Goal: Information Seeking & Learning: Learn about a topic

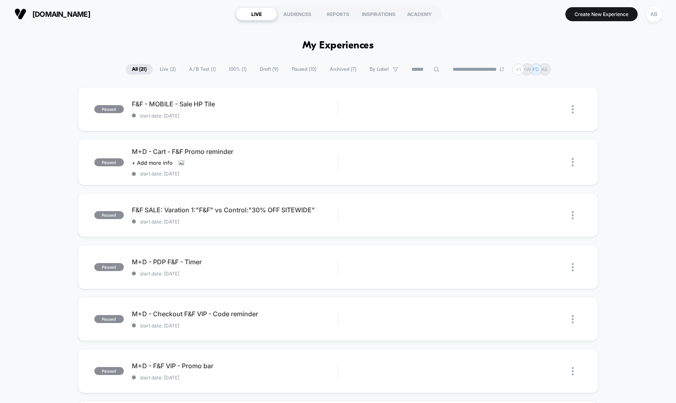
click at [183, 75] on span "A/B Test ( 1 )" at bounding box center [202, 69] width 39 height 11
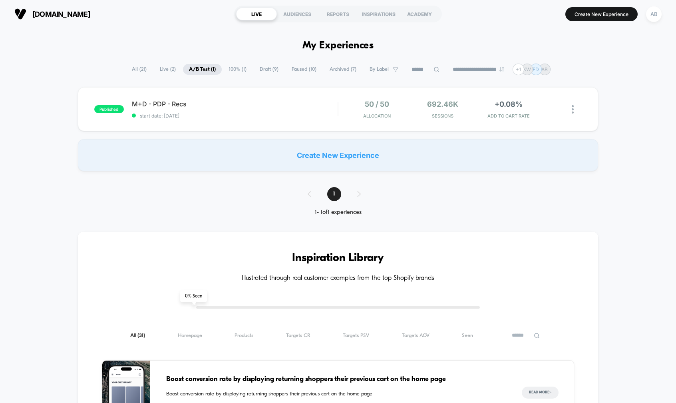
click at [335, 75] on span "Archived ( 7 )" at bounding box center [343, 69] width 39 height 11
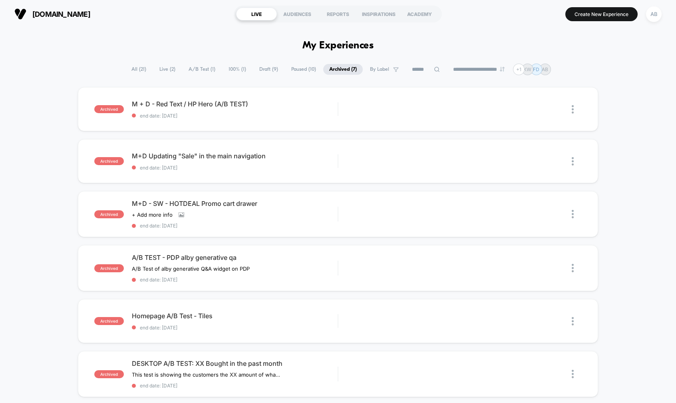
click at [260, 75] on span "Draft ( 9 )" at bounding box center [268, 69] width 31 height 11
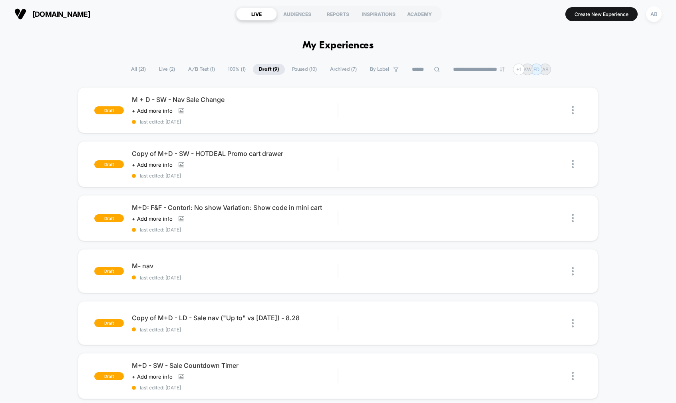
click at [222, 73] on span "100% ( 1 )" at bounding box center [237, 69] width 30 height 11
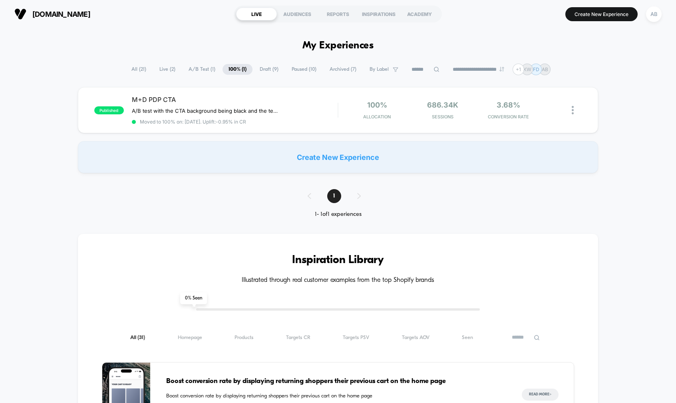
click at [186, 75] on span "A/B Test ( 1 )" at bounding box center [202, 69] width 39 height 11
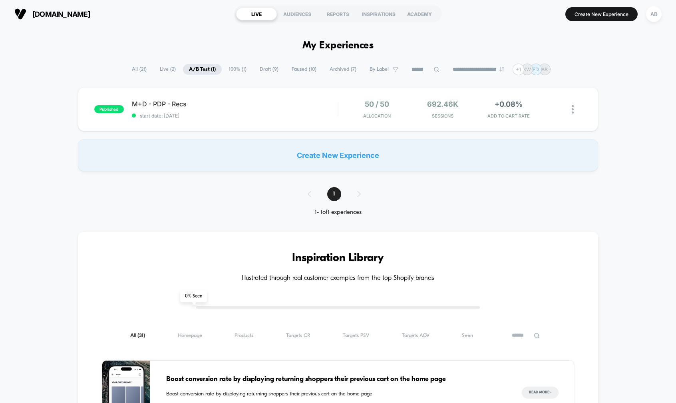
click at [126, 71] on span "All ( 21 )" at bounding box center [139, 69] width 27 height 11
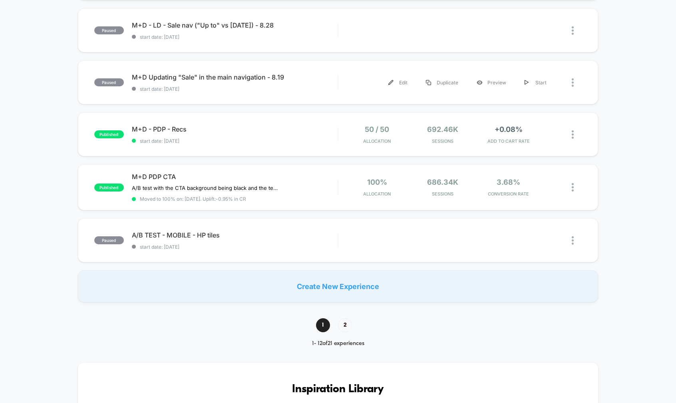
scroll to position [455, 0]
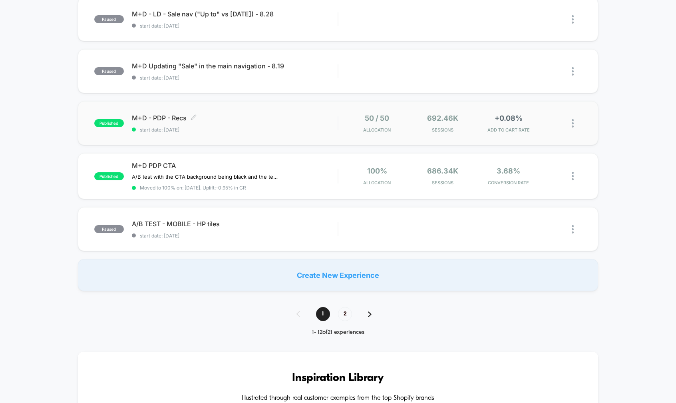
click at [197, 122] on span "M+D - PDP - Recs Click to edit experience details" at bounding box center [235, 118] width 206 height 8
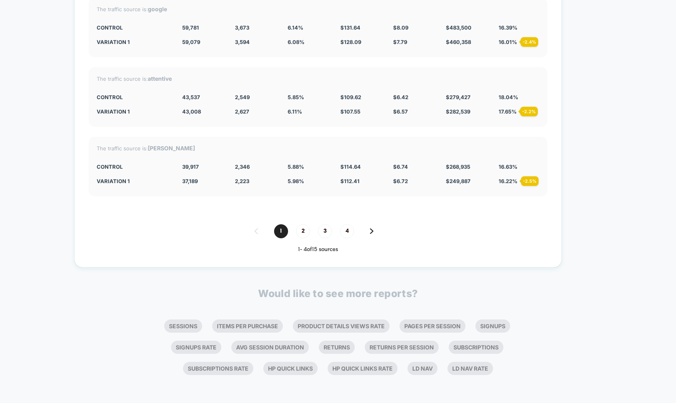
scroll to position [2476, 0]
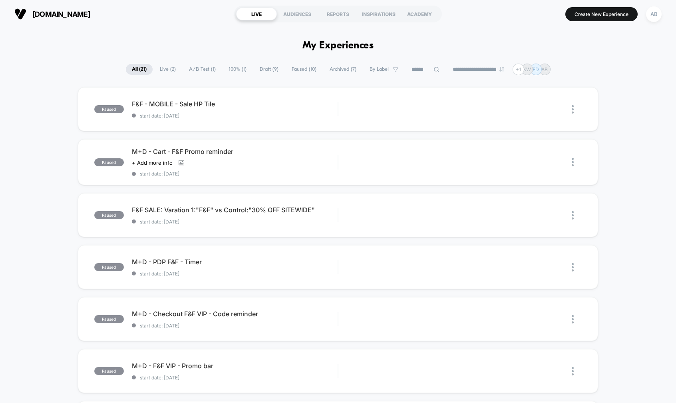
click at [384, 72] on span "By Label" at bounding box center [378, 69] width 19 height 6
click at [416, 74] on input at bounding box center [425, 70] width 80 height 10
type input "****"
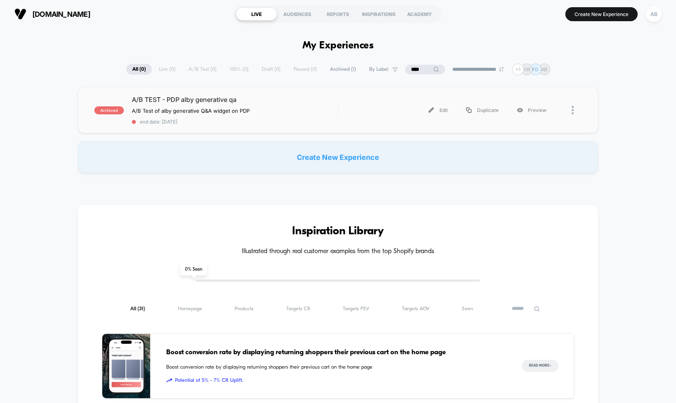
click at [281, 100] on div "archived A/B TEST - PDP alby generative qa A/B Test of alby generative Q&A widg…" at bounding box center [338, 110] width 520 height 46
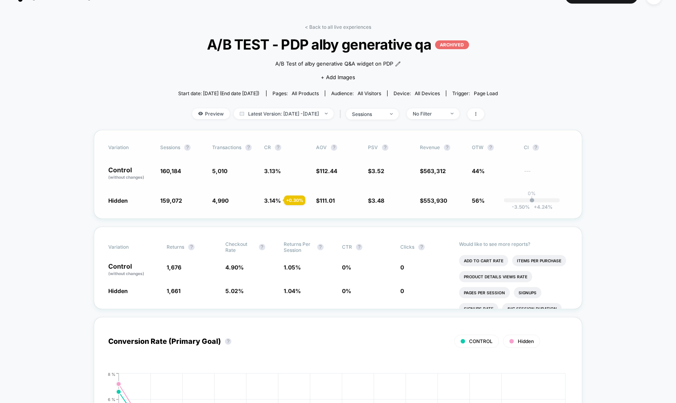
scroll to position [16, 0]
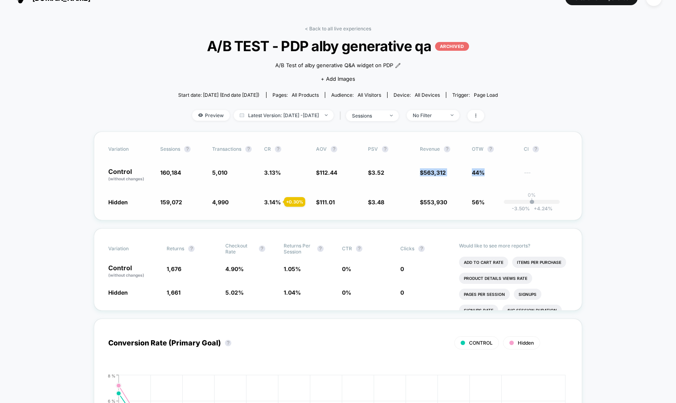
drag, startPoint x: 420, startPoint y: 191, endPoint x: 520, endPoint y: 191, distance: 99.8
click at [520, 182] on div "Control (without changes) 160,184 5,010 3.13 % $ 112.44 $ 3.52 $ 563,312 44% ---" at bounding box center [337, 175] width 459 height 14
drag, startPoint x: 260, startPoint y: 192, endPoint x: 286, endPoint y: 195, distance: 26.2
click at [276, 182] on div "Control (without changes) 160,184 5,010 3.13 % $ 112.44 $ 3.52 $ 563,312 44% ---" at bounding box center [337, 175] width 459 height 14
click at [294, 206] on div "+ 0.30 %" at bounding box center [294, 202] width 21 height 10
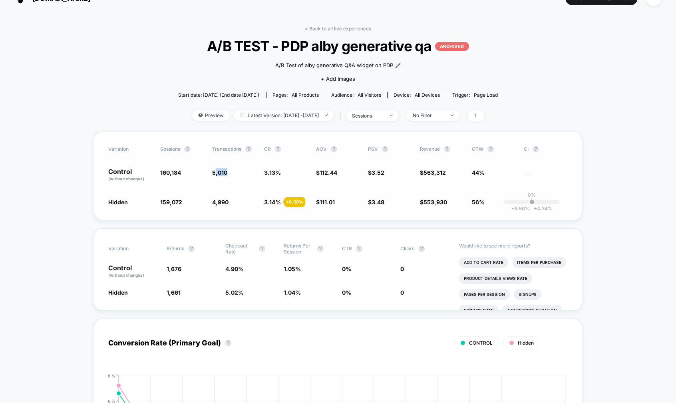
drag, startPoint x: 213, startPoint y: 193, endPoint x: 247, endPoint y: 193, distance: 33.5
click at [247, 182] on span "5,010" at bounding box center [234, 175] width 44 height 14
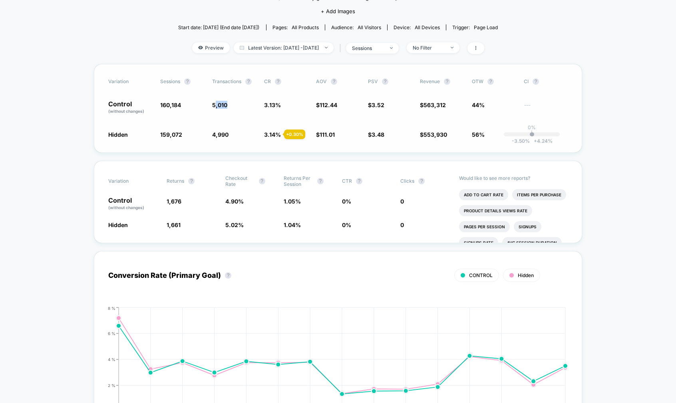
scroll to position [84, 0]
click at [252, 199] on div "Variation Returns ? Checkout Rate ? Returns Per Session ? CTR ? Clicks ? Contro…" at bounding box center [338, 201] width 488 height 82
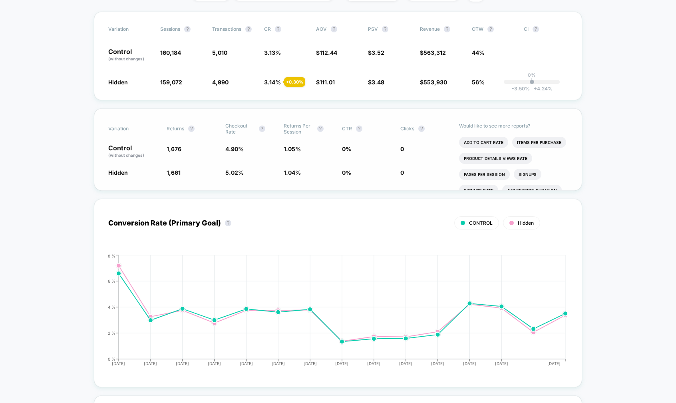
scroll to position [138, 0]
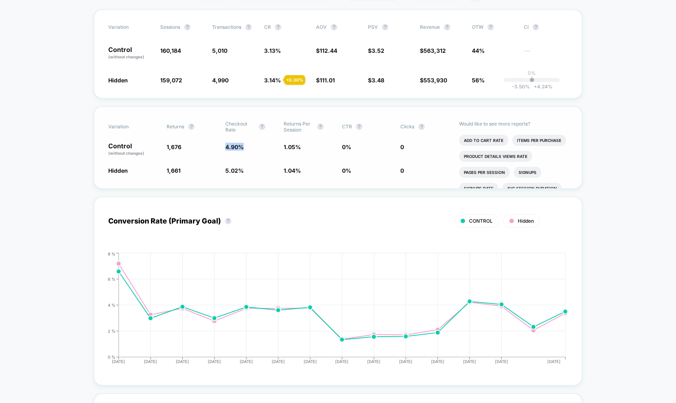
drag, startPoint x: 219, startPoint y: 187, endPoint x: 257, endPoint y: 187, distance: 37.9
click at [257, 156] on div "Control (without changes) 1,676 4.90 % 1.05 % 0 % 0" at bounding box center [337, 150] width 459 height 14
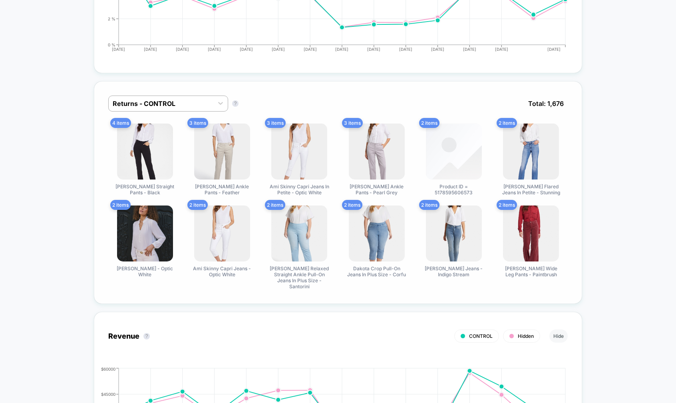
scroll to position [440, 0]
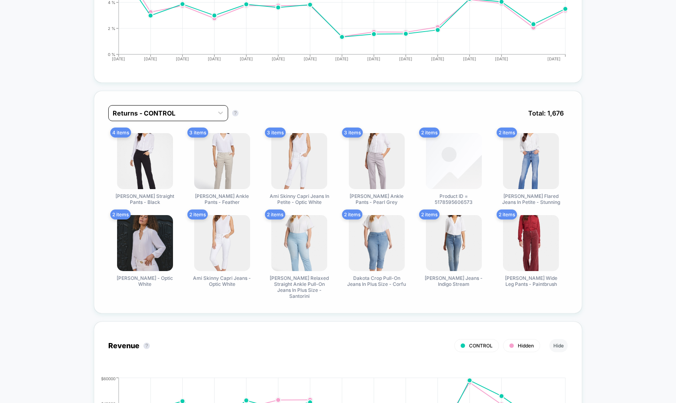
click at [200, 118] on div at bounding box center [161, 113] width 97 height 10
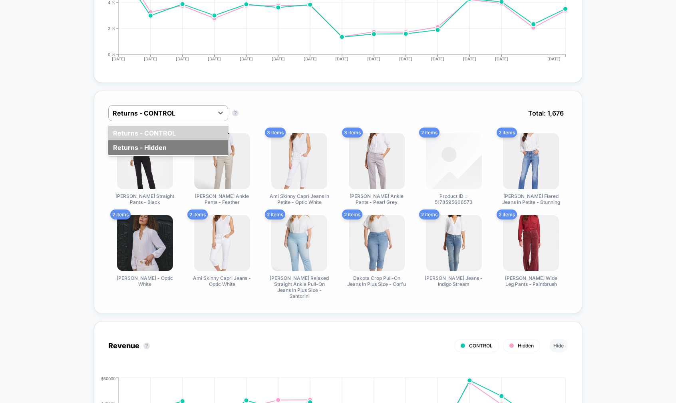
click at [215, 155] on div "Returns - Hidden" at bounding box center [168, 147] width 120 height 14
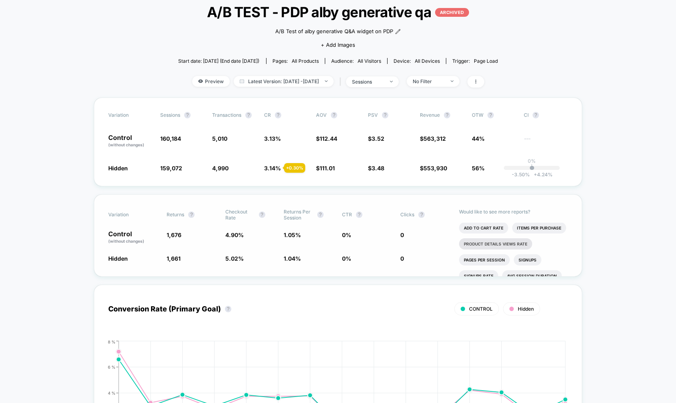
scroll to position [0, 0]
click at [484, 234] on li "Add To Cart Rate" at bounding box center [483, 227] width 49 height 11
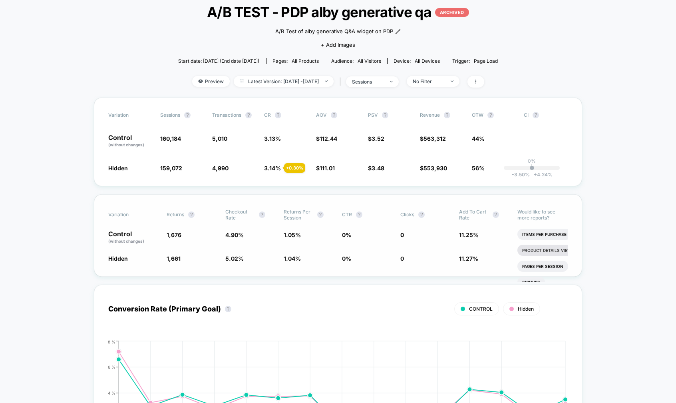
click at [552, 256] on li "Product Details Views Rate" at bounding box center [553, 249] width 73 height 11
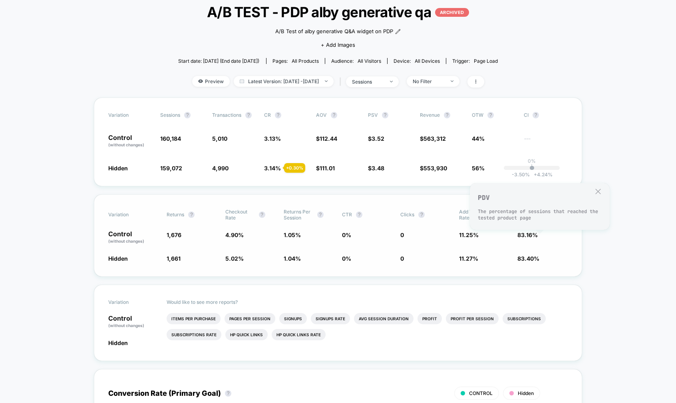
click at [537, 218] on button "?" at bounding box center [535, 214] width 6 height 6
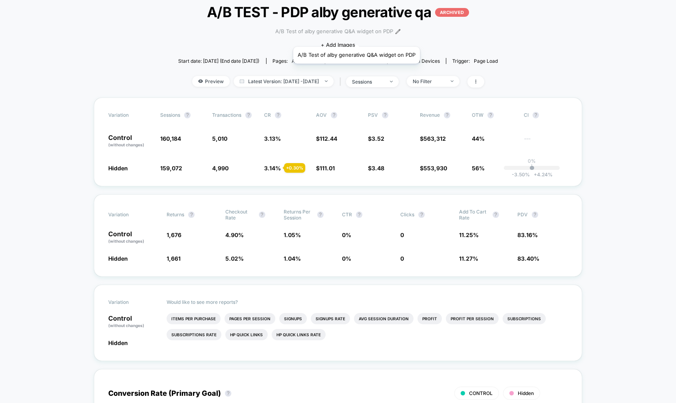
scroll to position [54, 0]
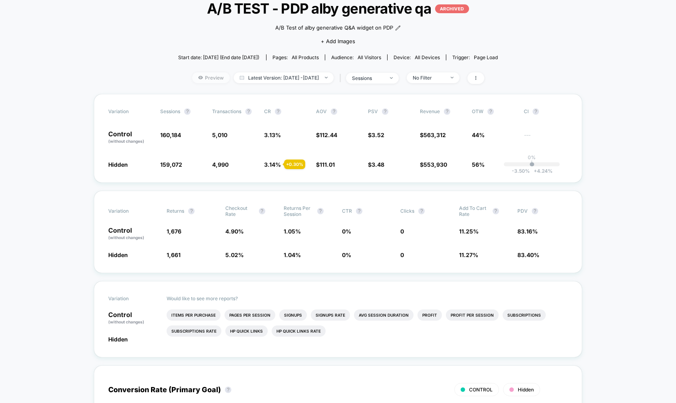
click at [192, 83] on span "Preview" at bounding box center [211, 77] width 38 height 11
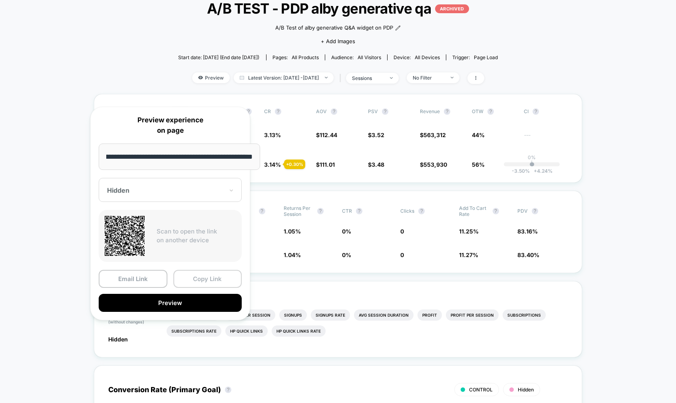
scroll to position [0, 0]
click at [206, 288] on button "Copy Link" at bounding box center [207, 279] width 69 height 18
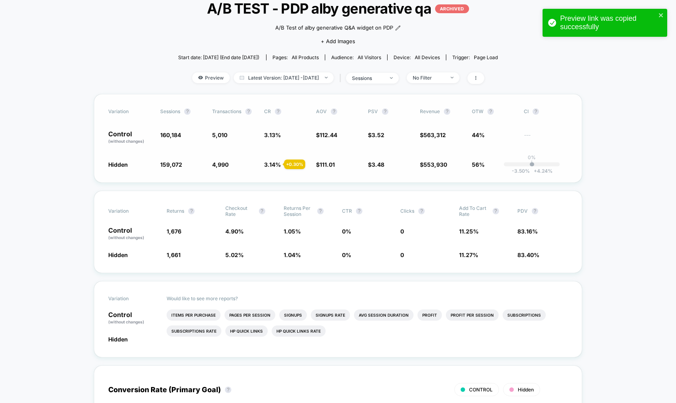
click at [406, 169] on div "Variation Sessions ? Transactions ? CR ? AOV ? PSV ? Revenue ? OTW ? CI ? Contr…" at bounding box center [338, 138] width 488 height 89
